Goal: Obtain resource: Download file/media

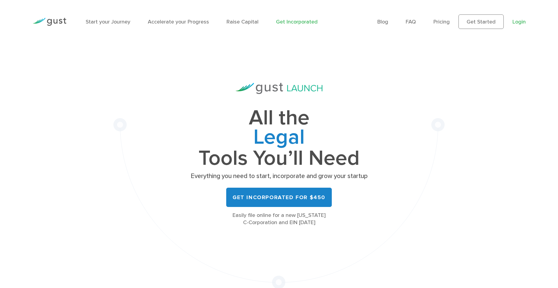
click at [521, 23] on link "Login" at bounding box center [519, 22] width 13 height 6
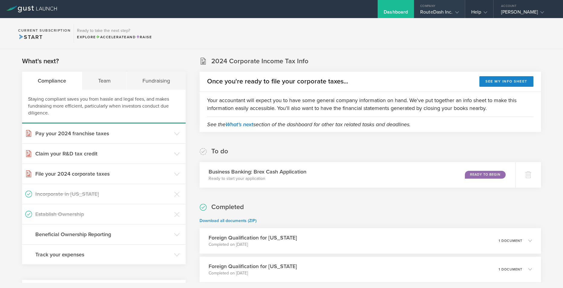
click at [450, 11] on div "RouteDash Inc." at bounding box center [439, 13] width 38 height 9
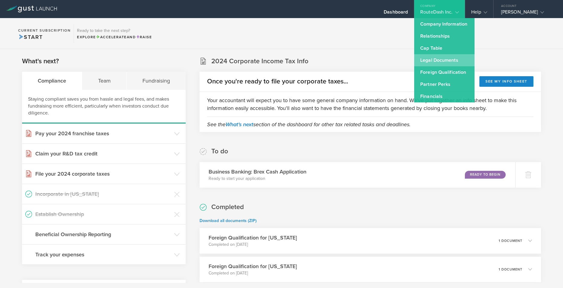
click at [443, 64] on link "Legal Documents" at bounding box center [444, 60] width 60 height 12
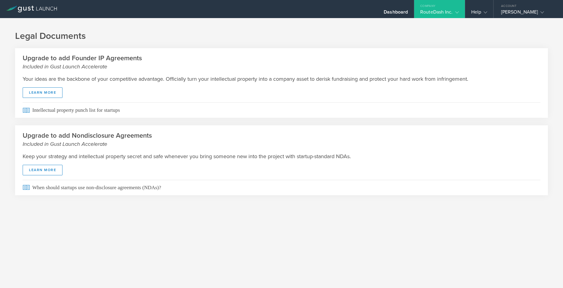
click at [438, 11] on div "RouteDash Inc." at bounding box center [439, 13] width 38 height 9
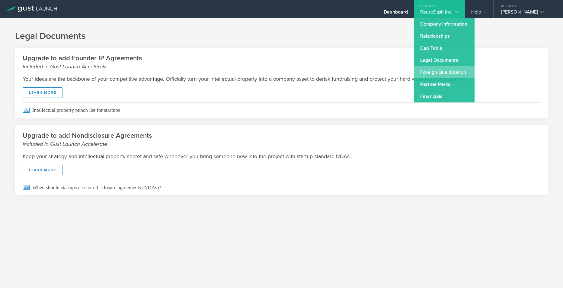
click at [440, 69] on link "Foreign Qualification" at bounding box center [444, 72] width 60 height 12
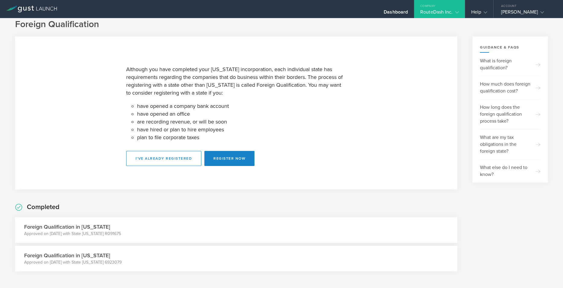
scroll to position [7, 0]
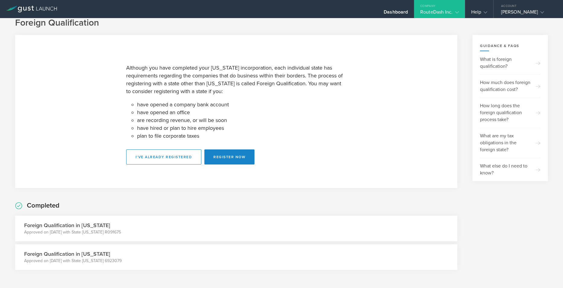
click at [108, 262] on p "Approved on [DATE] with State [US_STATE] 6923079" at bounding box center [72, 261] width 97 height 6
drag, startPoint x: 108, startPoint y: 262, endPoint x: 102, endPoint y: 250, distance: 13.0
click at [102, 250] on h3 "Foreign Qualification in [US_STATE]" at bounding box center [72, 254] width 97 height 8
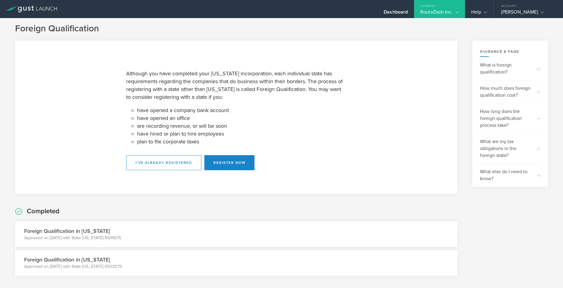
scroll to position [0, 0]
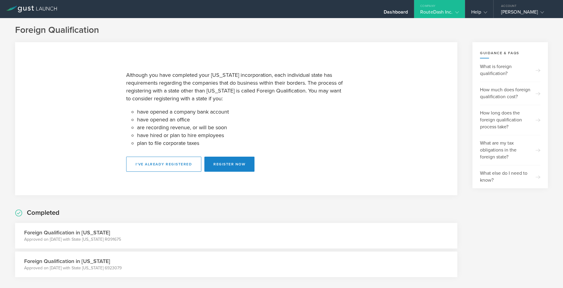
click at [452, 12] on div "RouteDash Inc." at bounding box center [439, 13] width 38 height 9
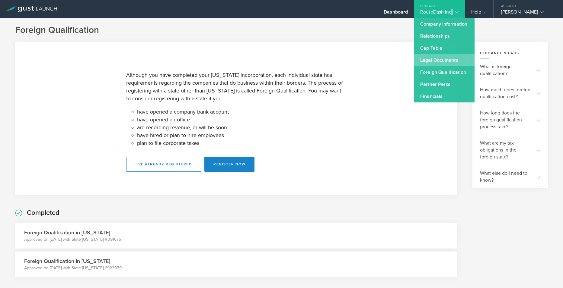
drag, startPoint x: 452, startPoint y: 12, endPoint x: 432, endPoint y: 61, distance: 52.7
click at [432, 61] on link "Legal Documents" at bounding box center [444, 60] width 60 height 12
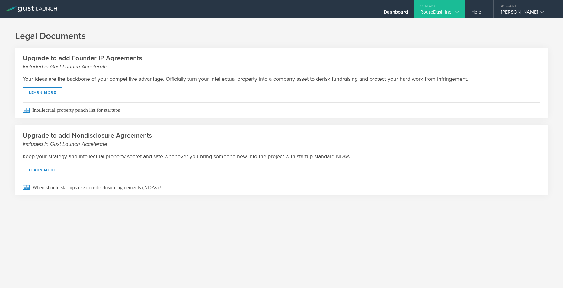
click at [448, 11] on div "RouteDash Inc." at bounding box center [439, 13] width 38 height 9
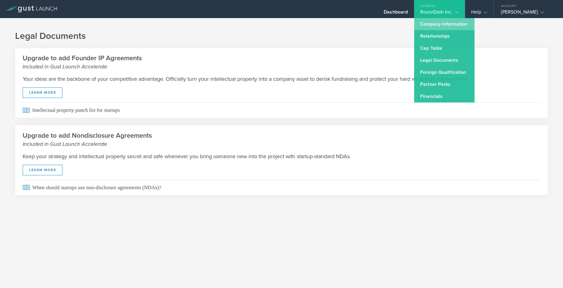
click at [442, 25] on link "Company Information" at bounding box center [444, 24] width 60 height 12
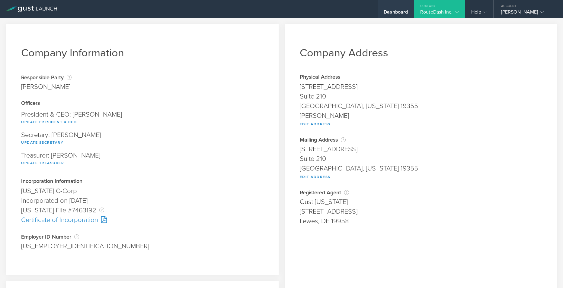
click at [402, 10] on div "Dashboard" at bounding box center [395, 13] width 24 height 9
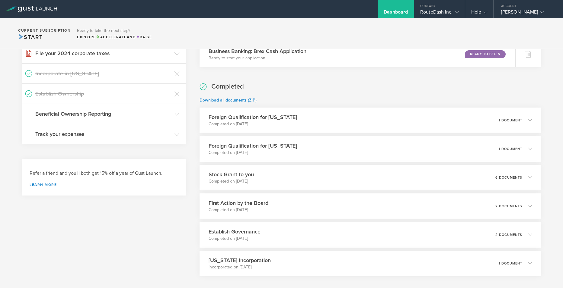
scroll to position [151, 0]
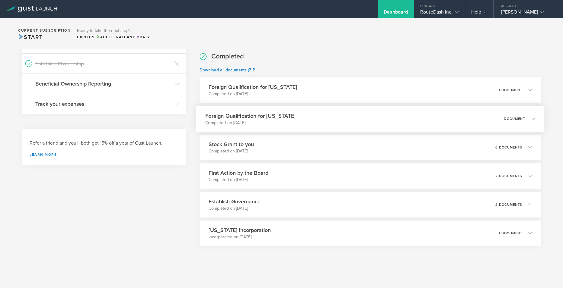
click at [531, 119] on icon at bounding box center [533, 119] width 4 height 4
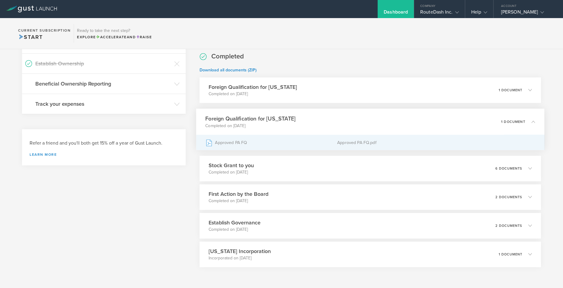
click at [235, 142] on div "Approved PA FQ" at bounding box center [271, 142] width 132 height 15
